Goal: Information Seeking & Learning: Find specific fact

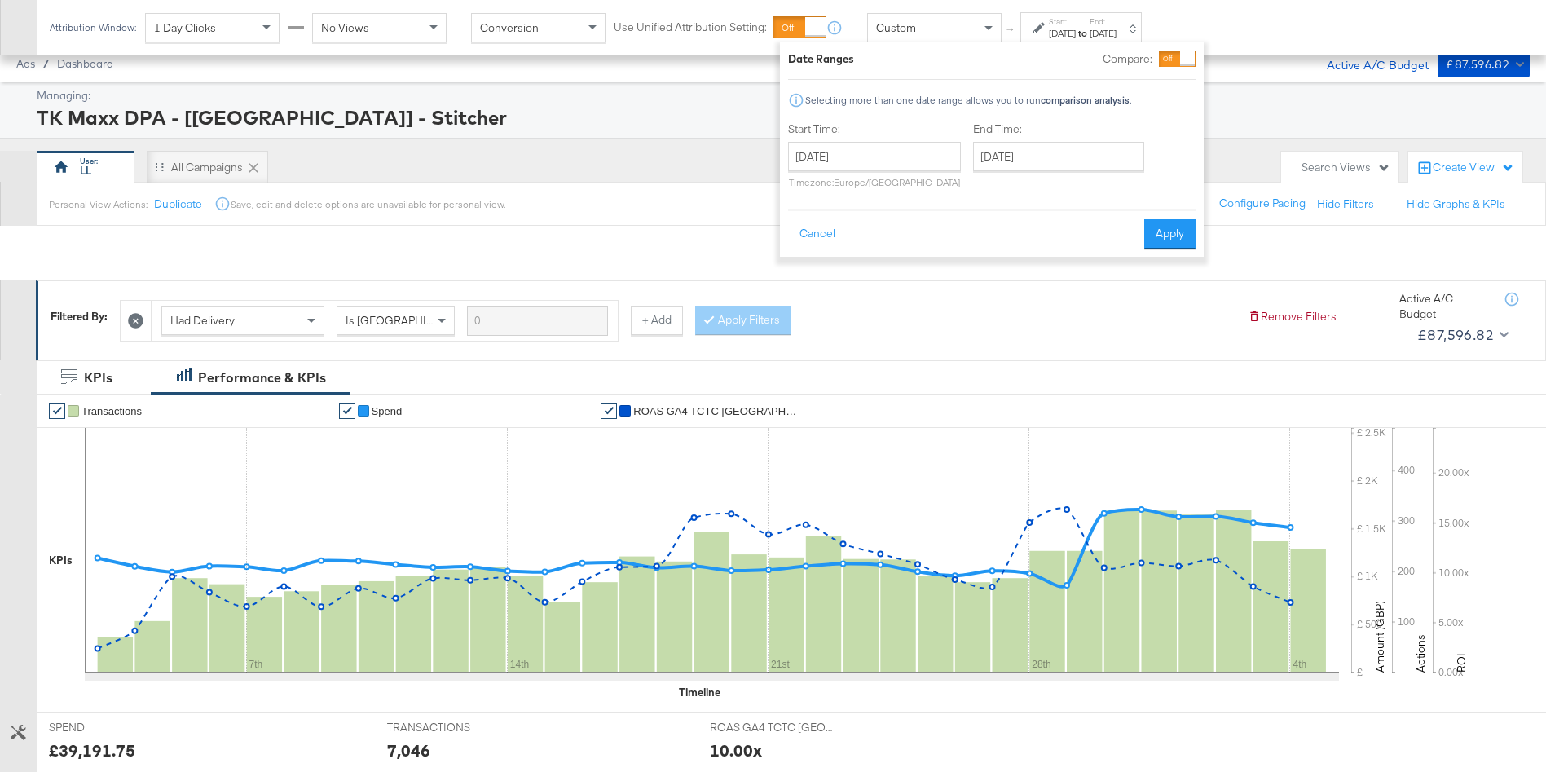
scroll to position [319, 0]
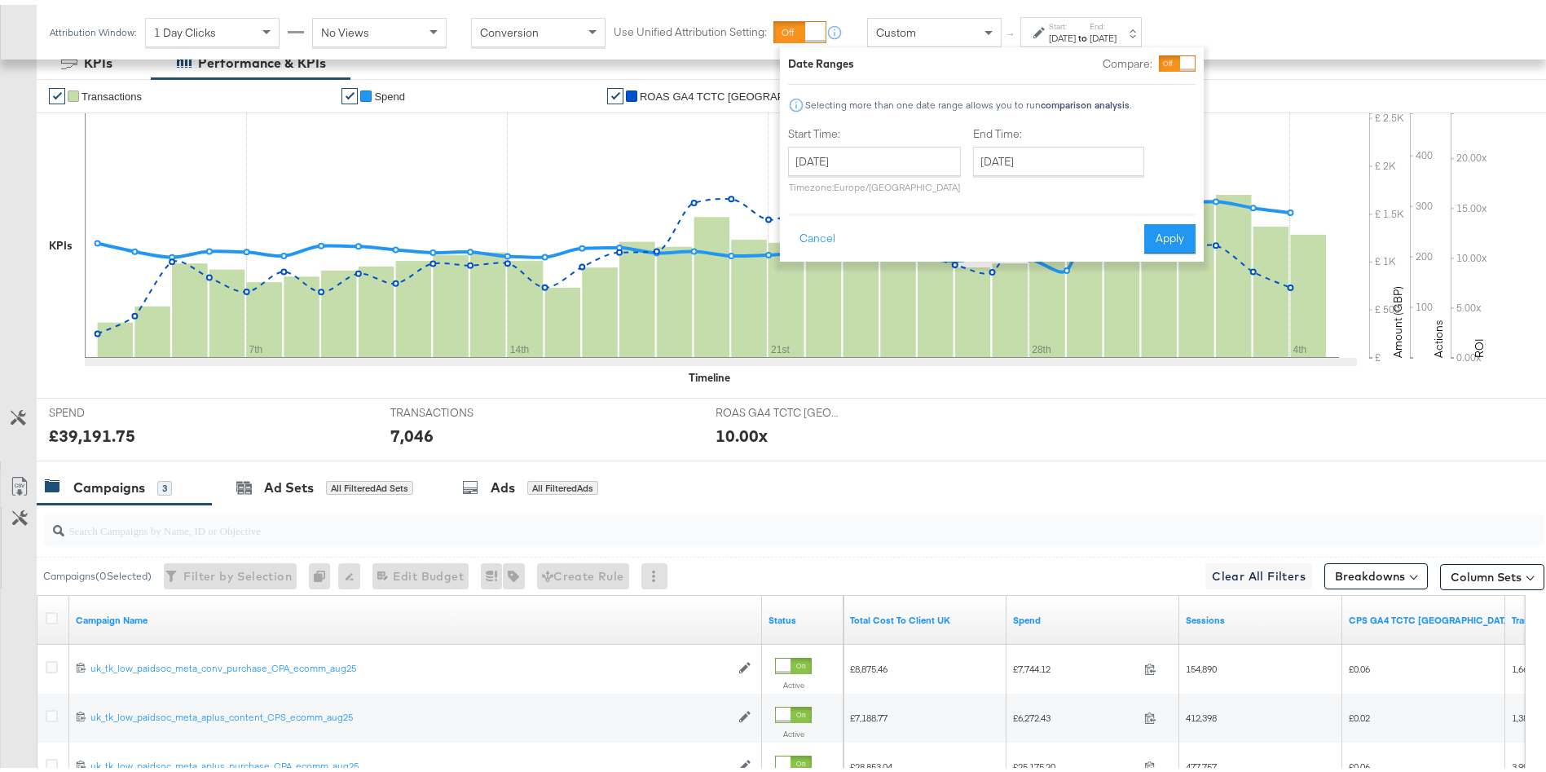
click at [1282, 20] on div "Attribution Window: 1 Day Clicks No Views Conversion Use Unified Attribution Se…" at bounding box center [773, 27] width 1546 height 55
click at [1116, 25] on label "End:" at bounding box center [1102, 21] width 27 height 11
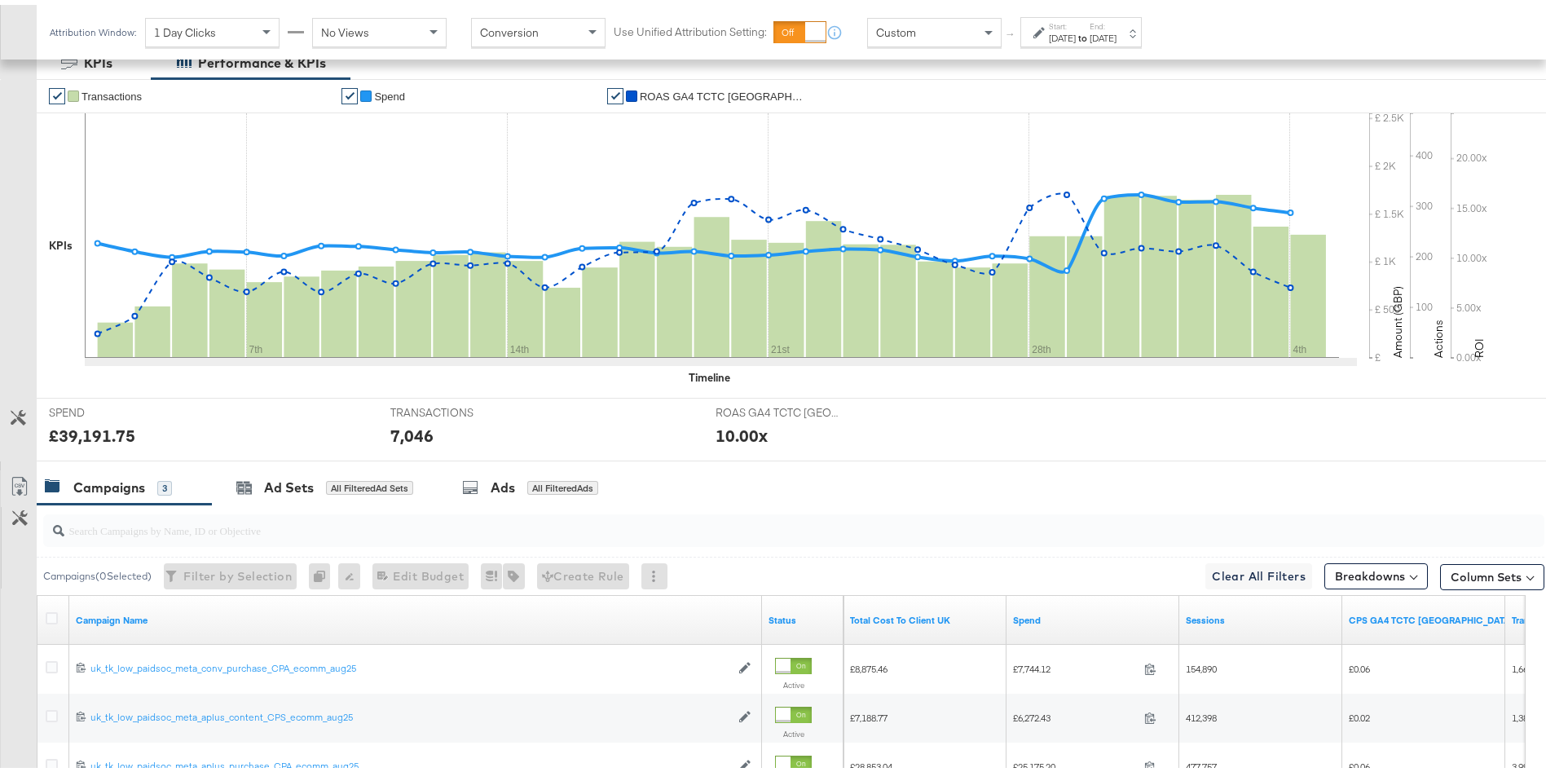
scroll to position [0, 0]
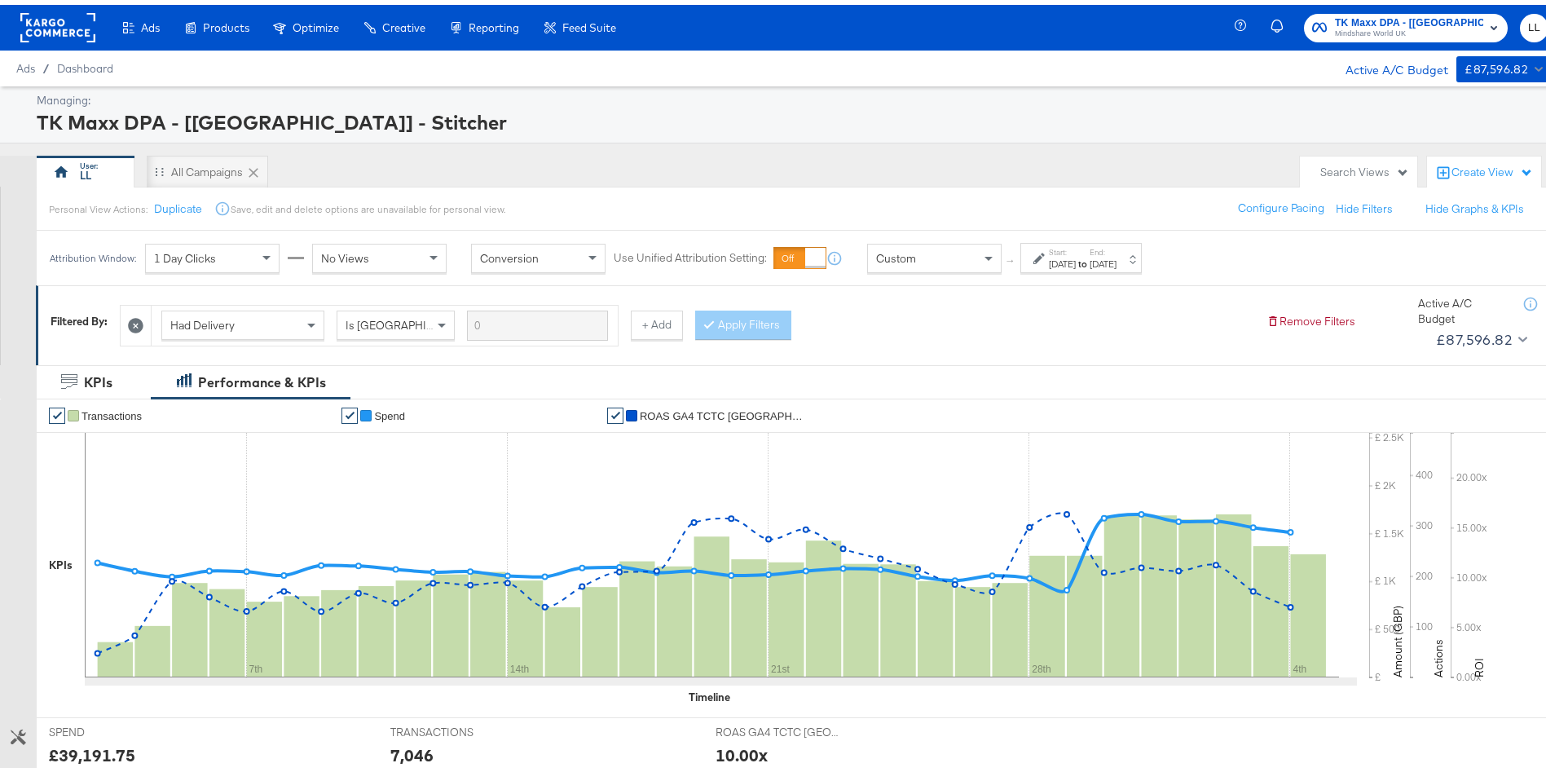
click at [1075, 254] on div "[DATE]" at bounding box center [1062, 259] width 27 height 13
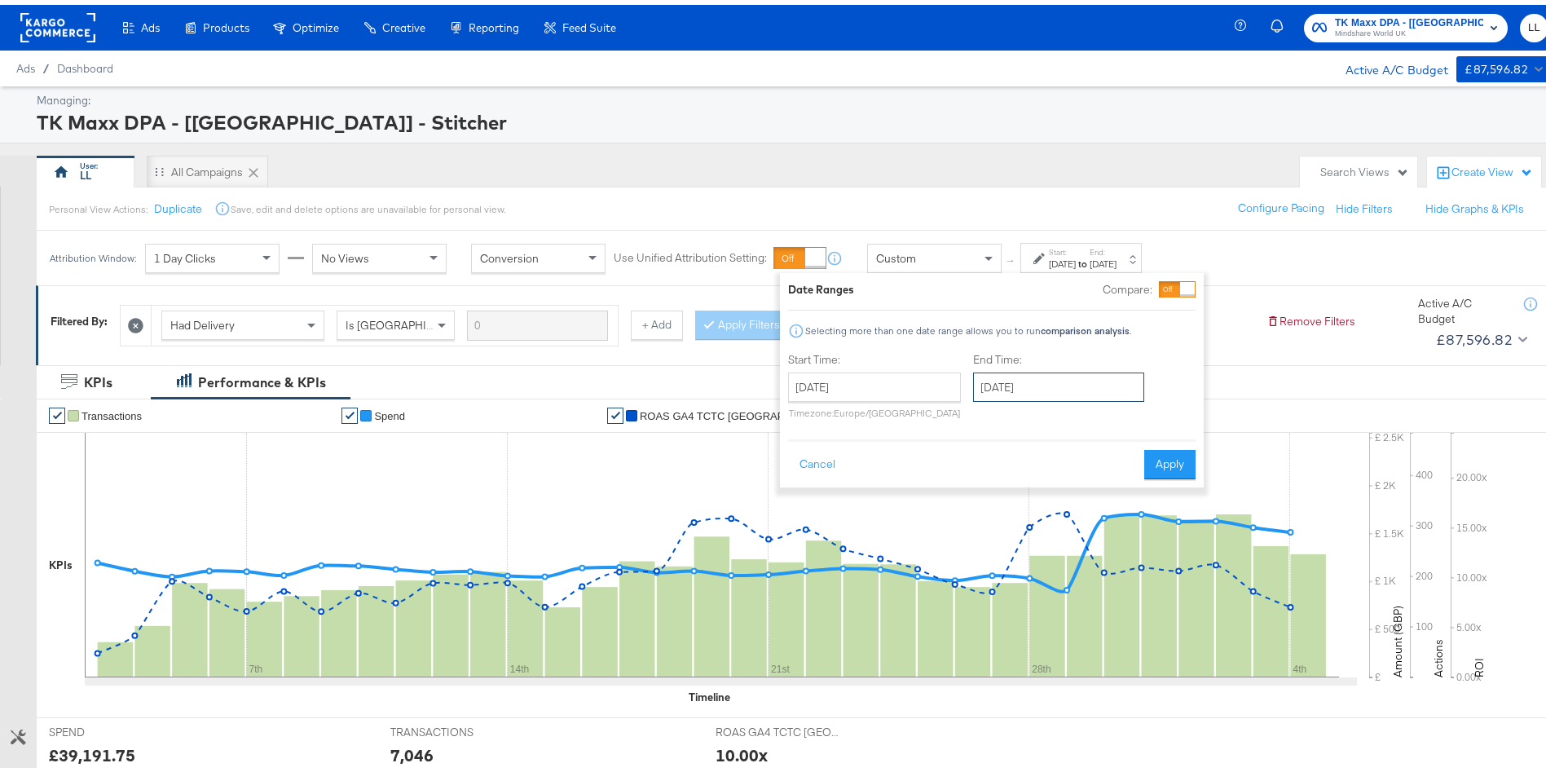
click at [1037, 396] on input "[DATE]" at bounding box center [1058, 381] width 171 height 29
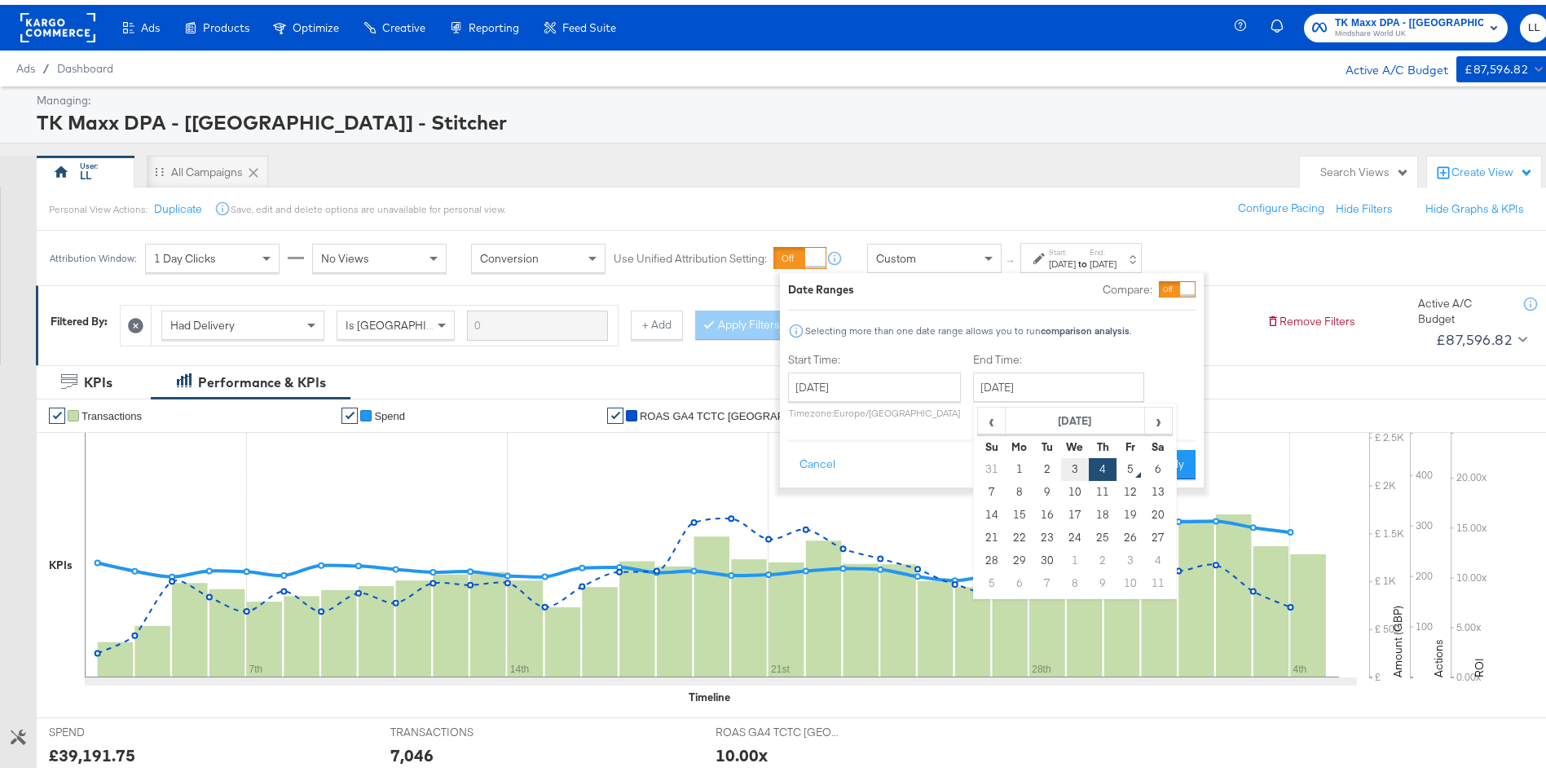
click at [1071, 460] on td "3" at bounding box center [1075, 464] width 28 height 23
type input "[DATE]"
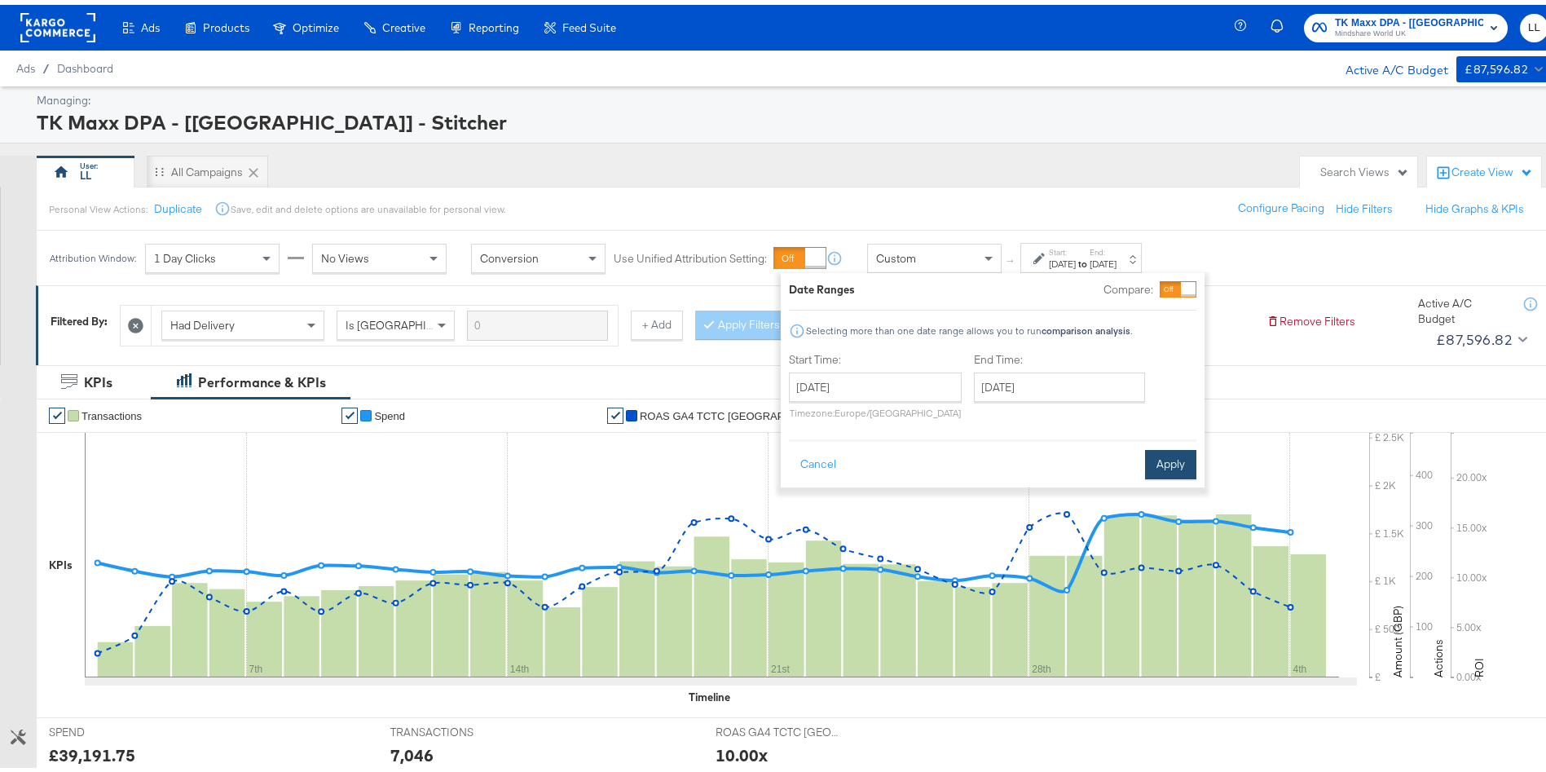
click at [1169, 454] on button "Apply" at bounding box center [1170, 459] width 51 height 29
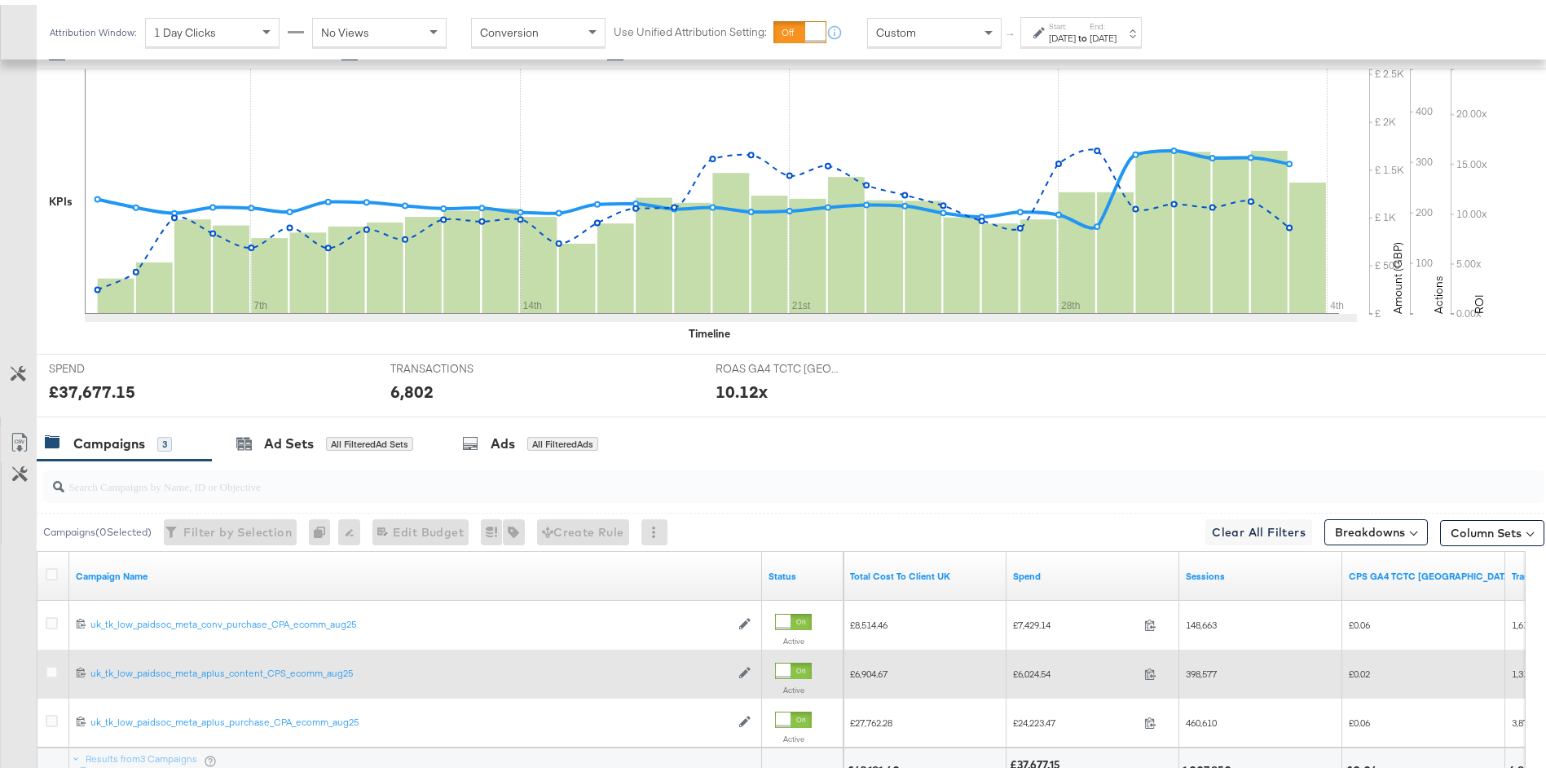
scroll to position [503, 0]
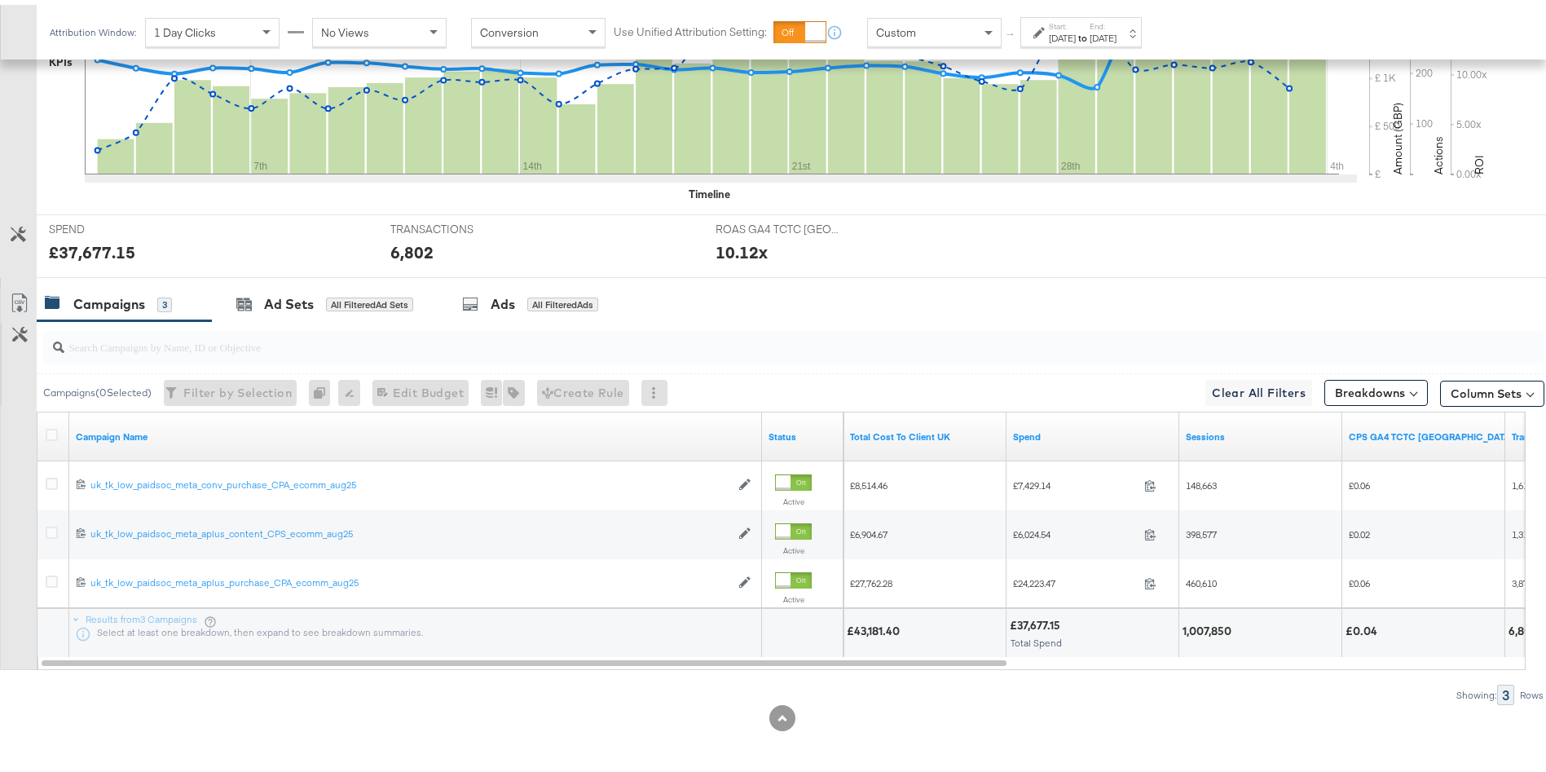
click at [869, 627] on div "£43,181.40" at bounding box center [876, 625] width 58 height 15
copy div "43,181.40"
click at [1219, 632] on div "1,007,850" at bounding box center [1209, 625] width 54 height 15
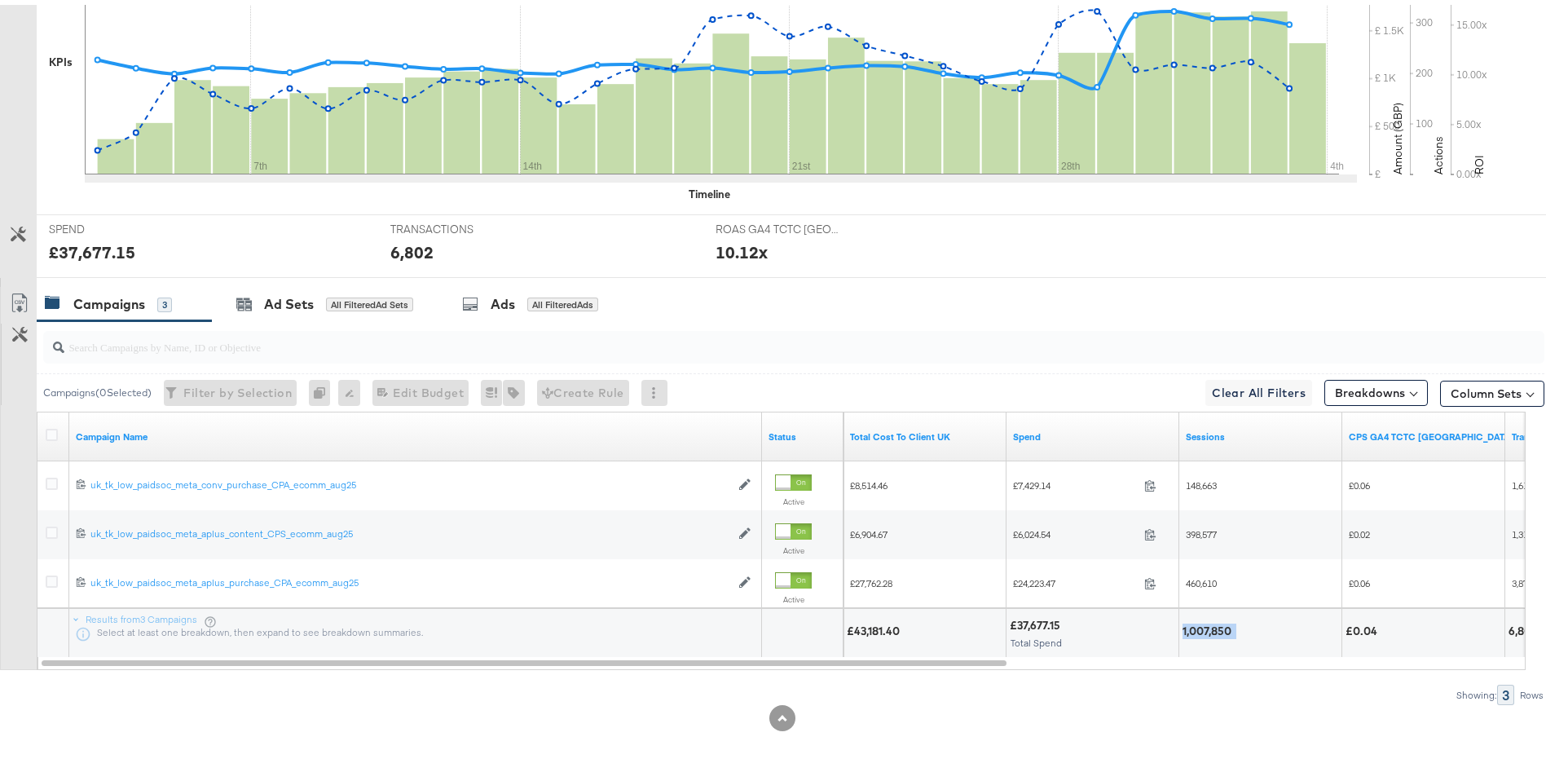
scroll to position [0, 0]
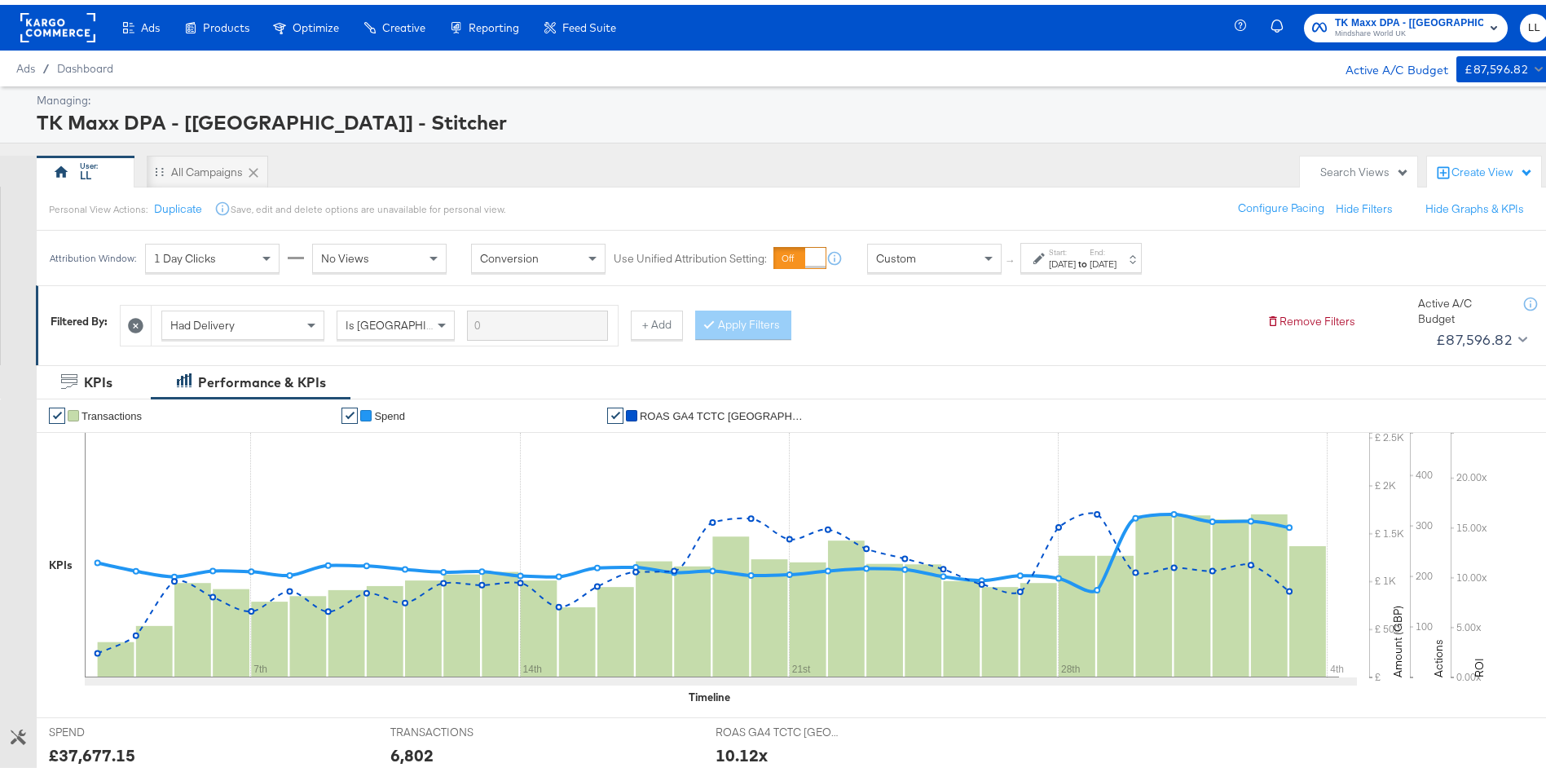
click at [136, 320] on icon at bounding box center [135, 320] width 15 height 15
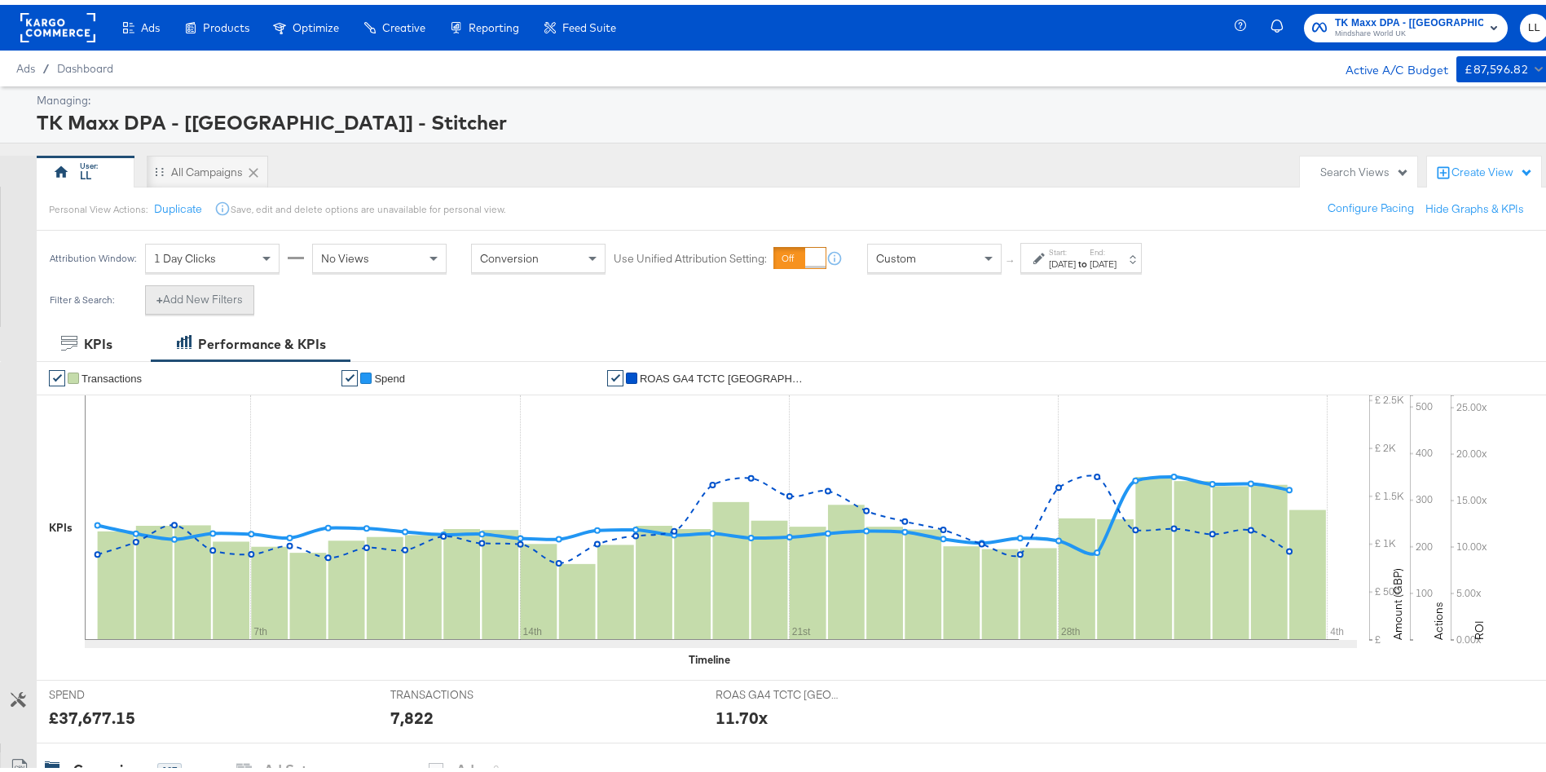
click at [204, 295] on button "+ Add New Filters" at bounding box center [199, 294] width 109 height 29
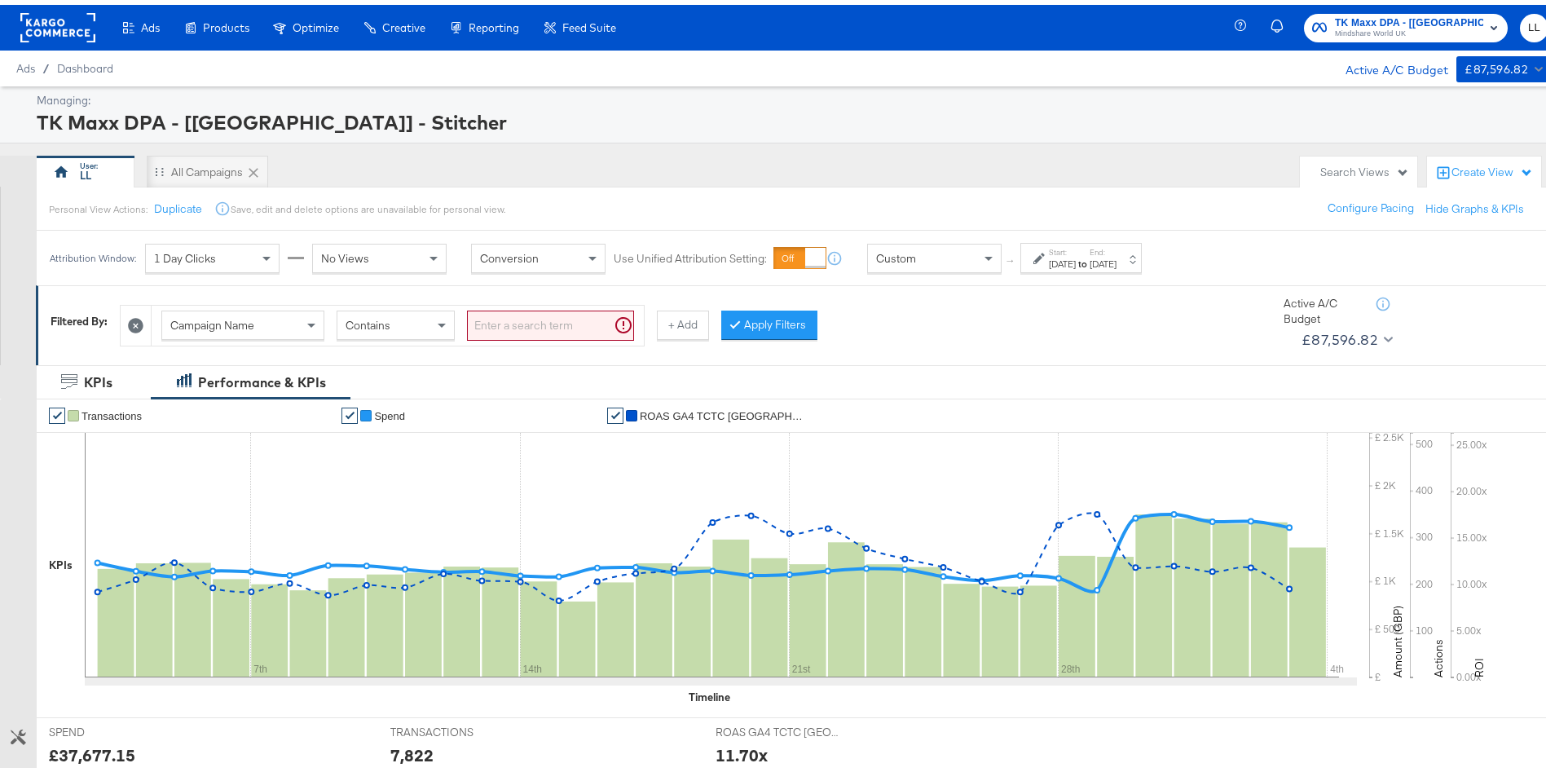
click at [529, 317] on input "search" at bounding box center [550, 321] width 167 height 30
type input "had"
click at [260, 336] on div "Campaign Name Contains had" at bounding box center [385, 321] width 466 height 40
click at [213, 318] on span "Campaign Name" at bounding box center [212, 320] width 84 height 15
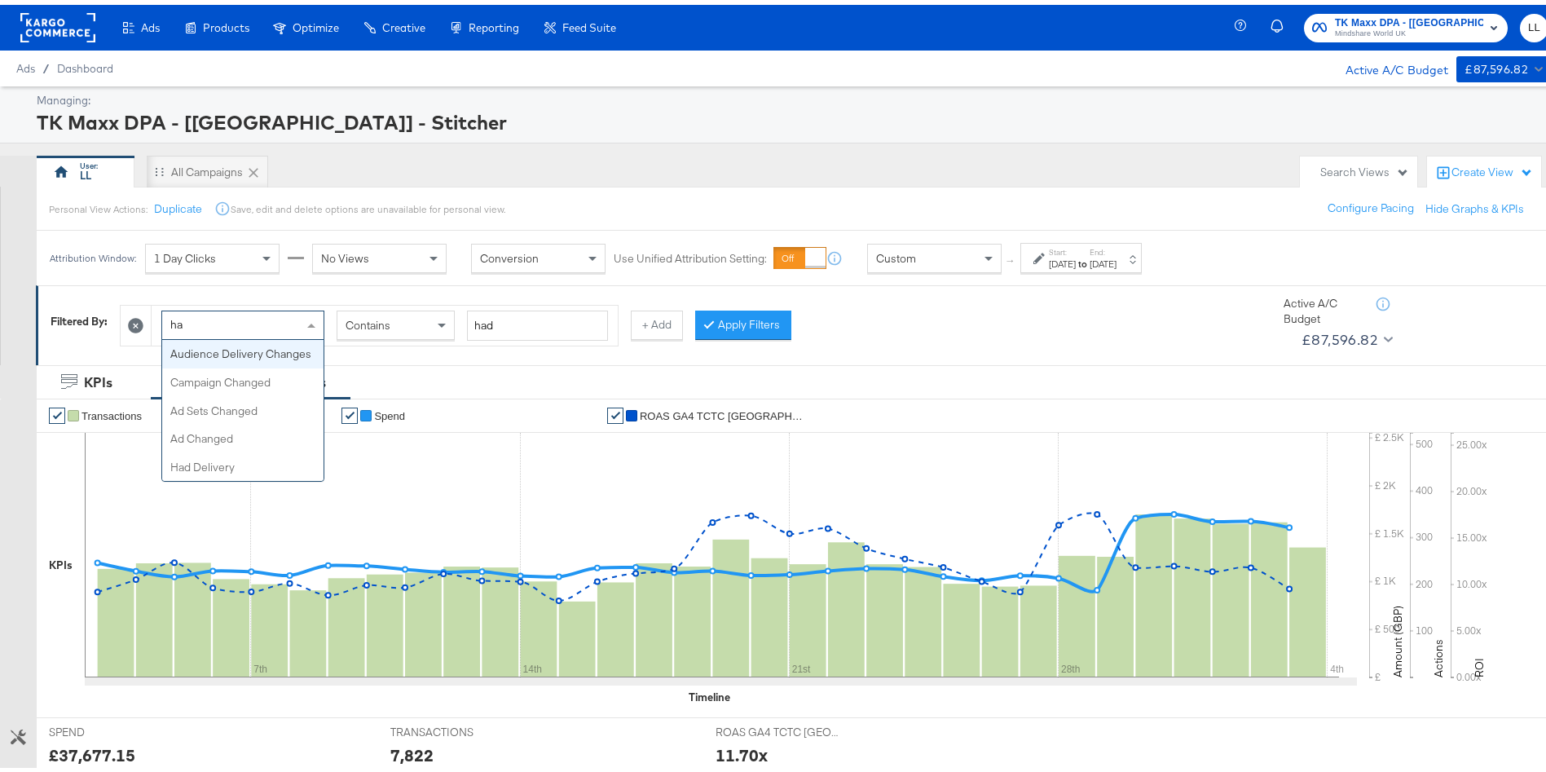
type input "had"
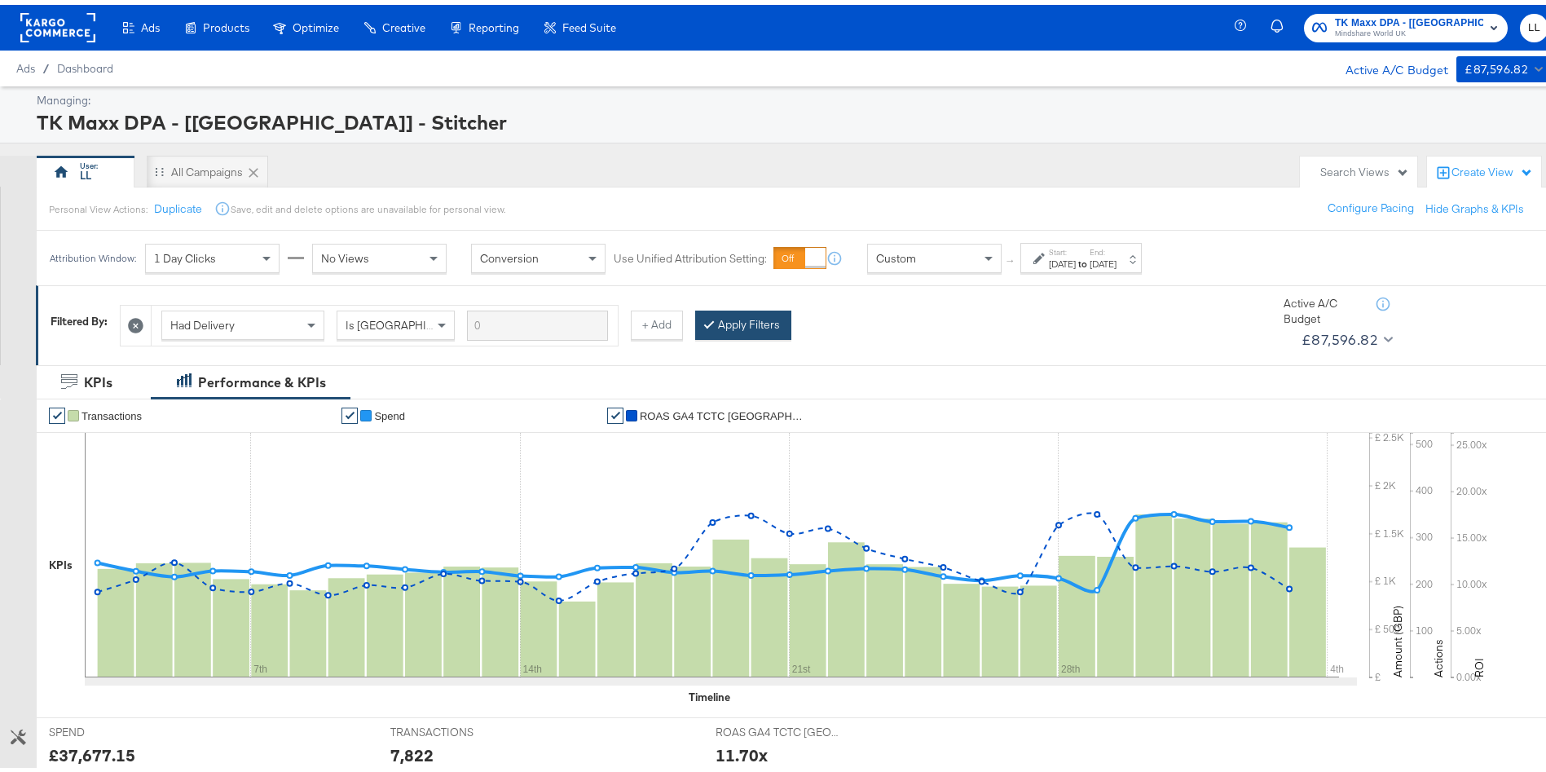
click at [751, 323] on button "Apply Filters" at bounding box center [743, 320] width 96 height 29
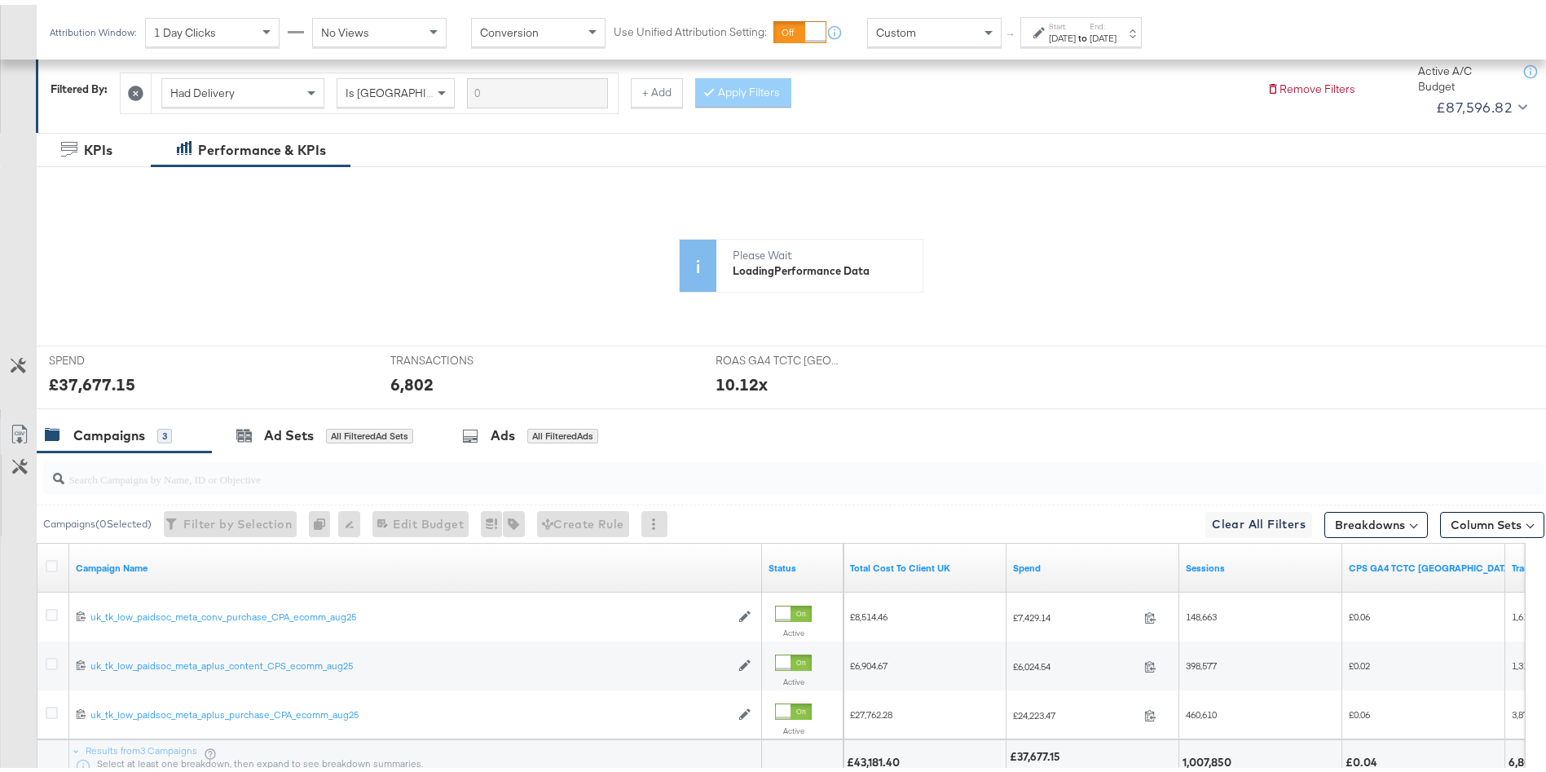
scroll to position [363, 0]
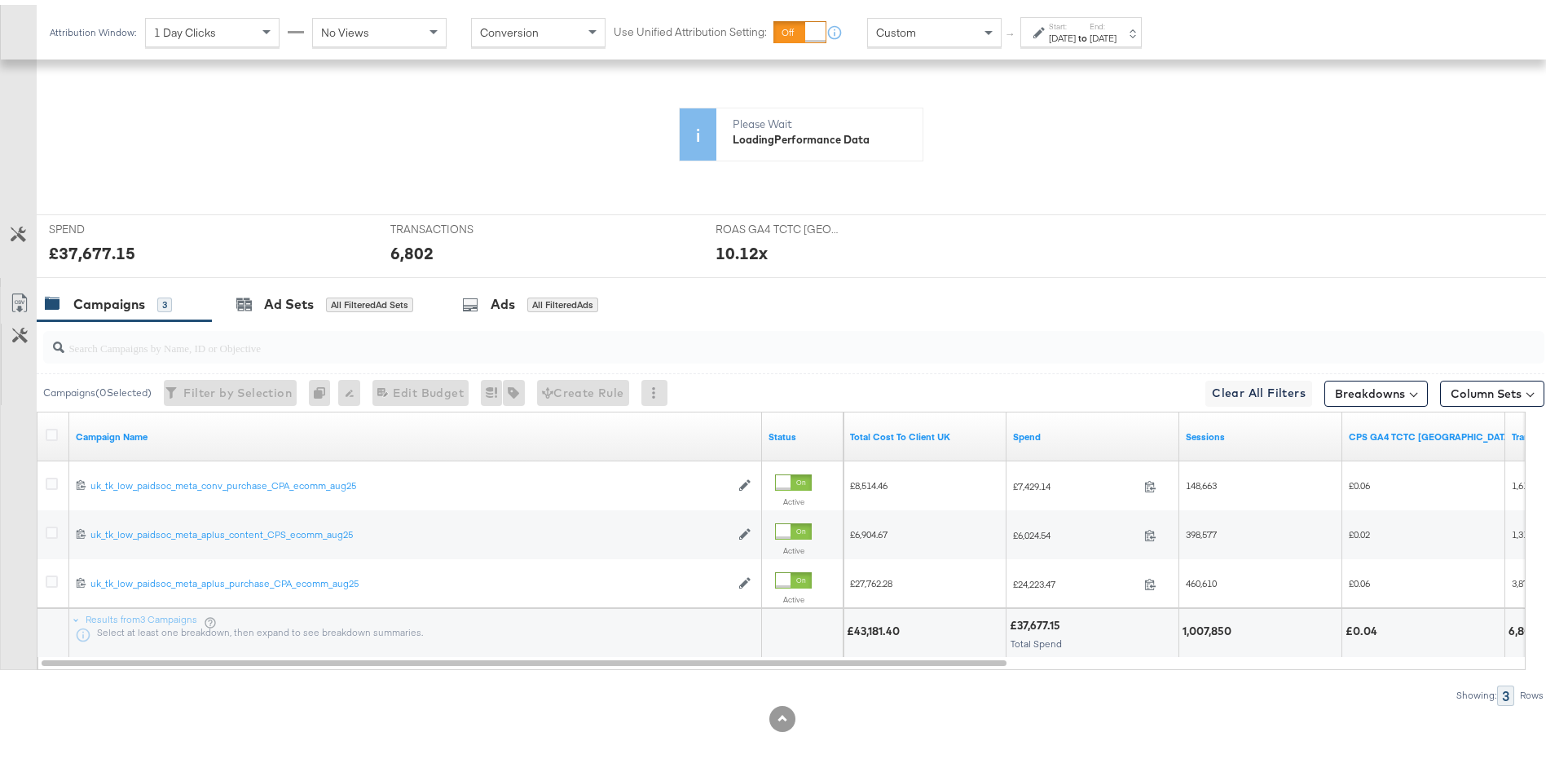
click at [1207, 621] on div "1,007,850" at bounding box center [1209, 625] width 54 height 15
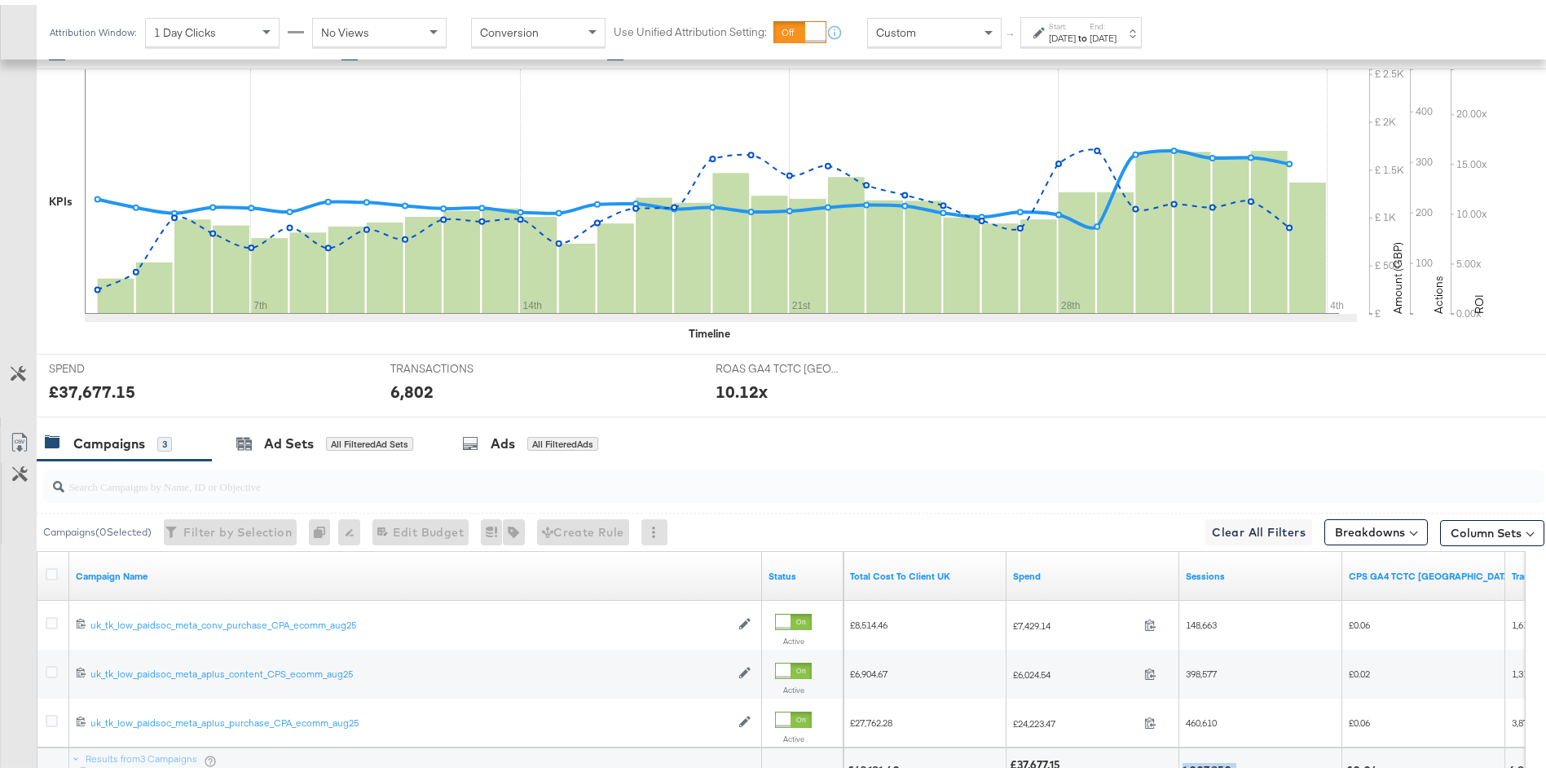
copy div "1,007,850"
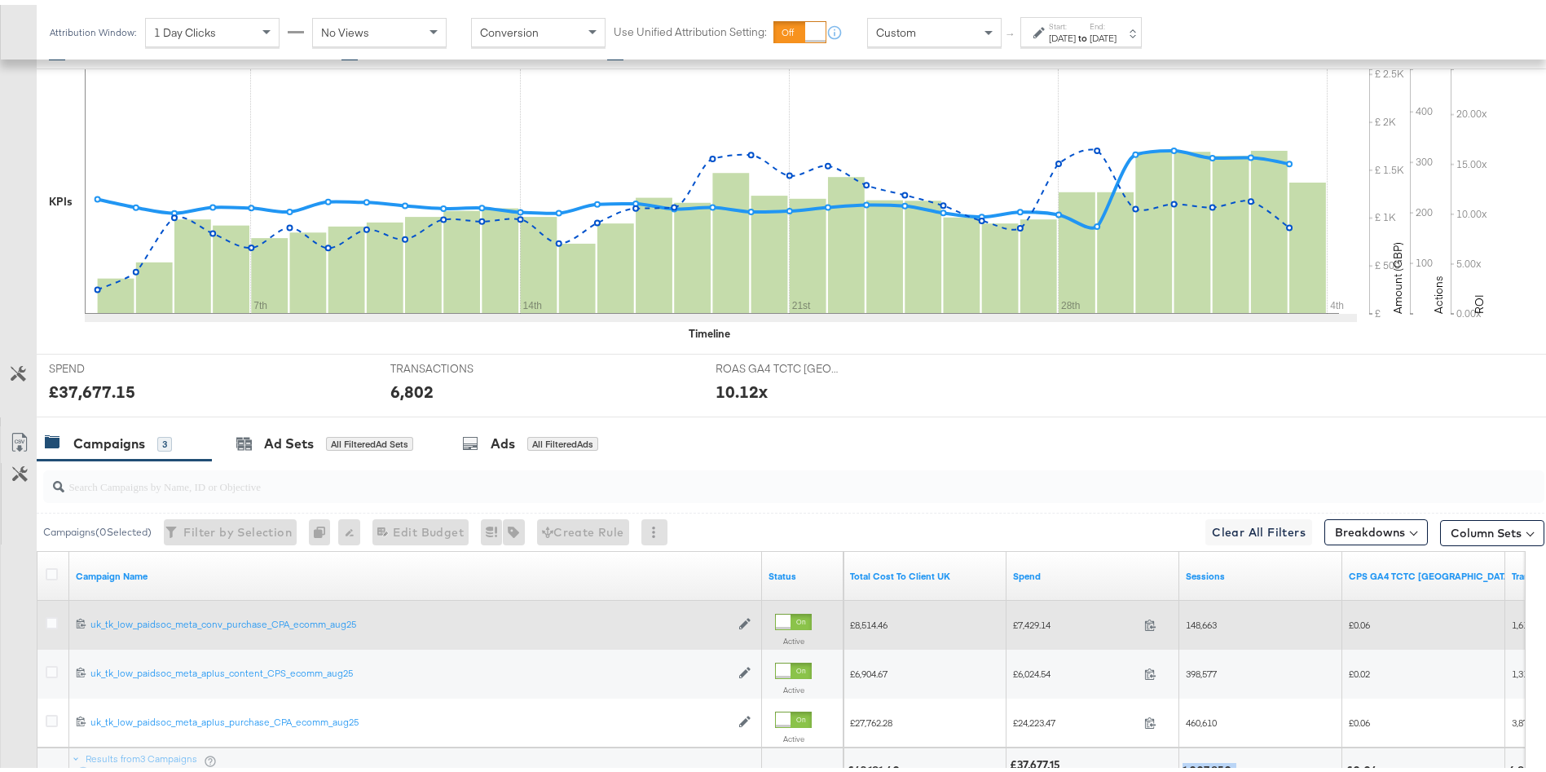
scroll to position [503, 0]
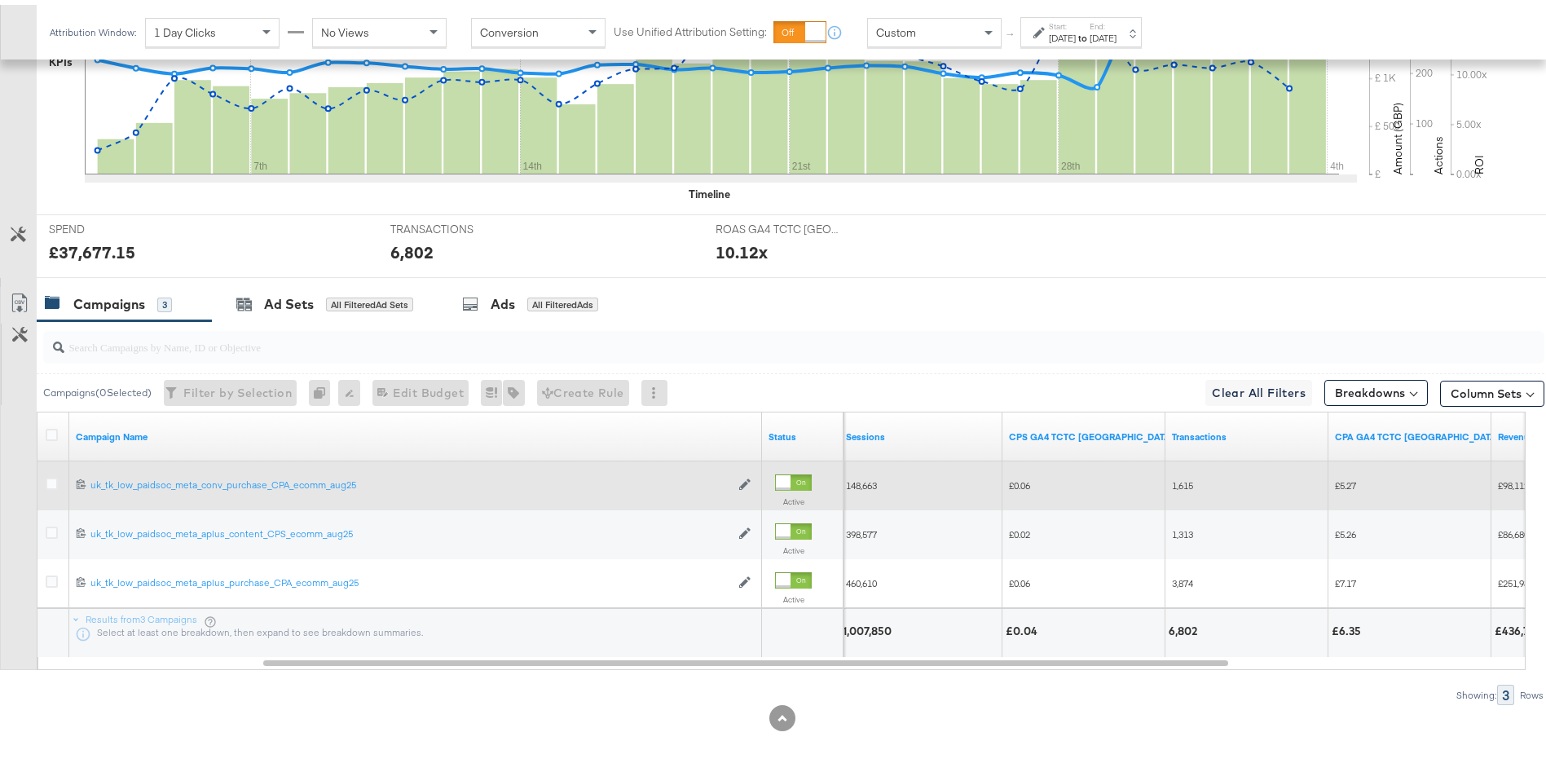
click at [1190, 621] on div "6,802" at bounding box center [1184, 625] width 33 height 15
copy div "6,802"
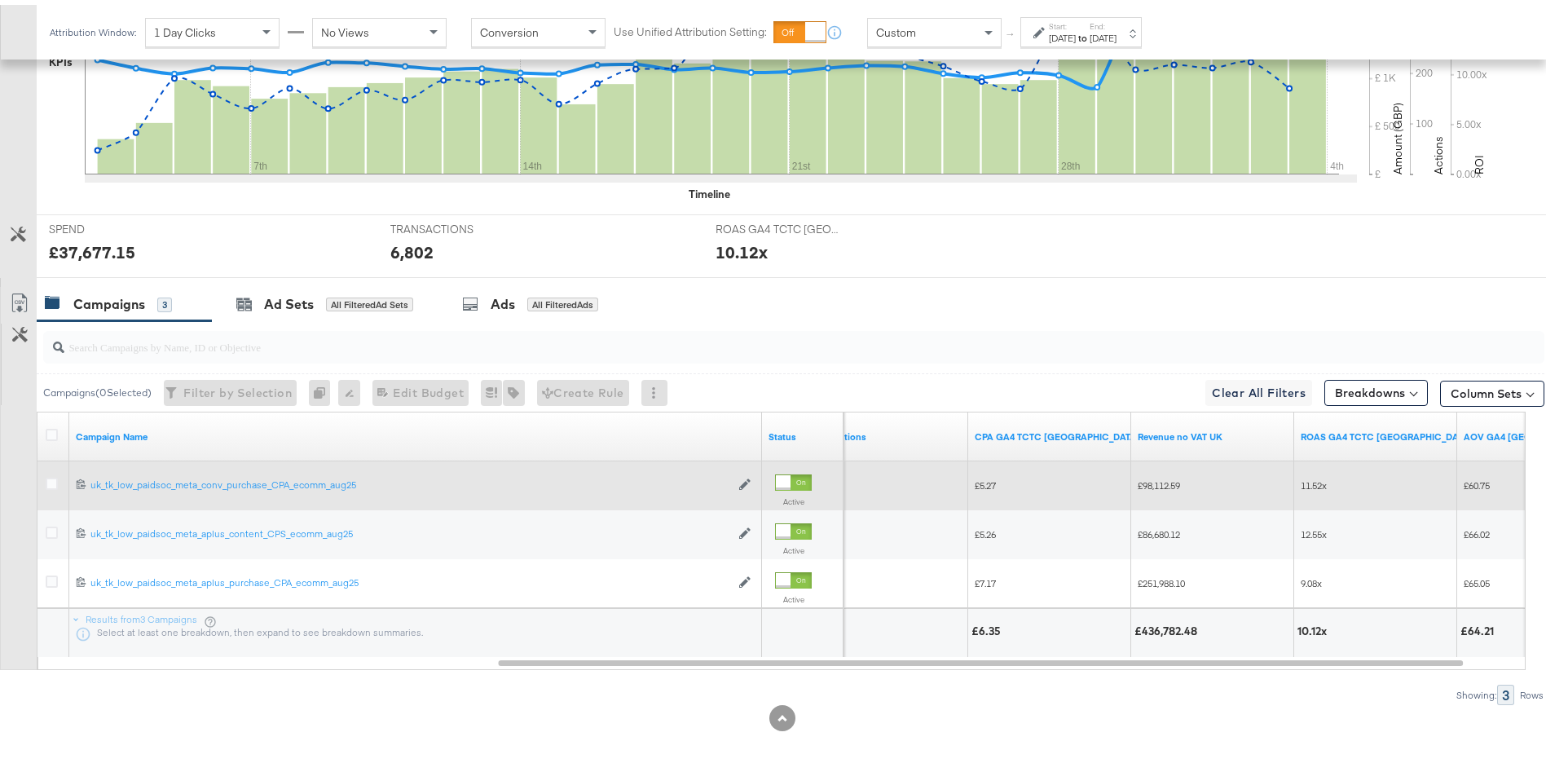
click at [1179, 629] on div "£436,782.48" at bounding box center [1168, 625] width 68 height 15
copy div "436,782.48"
